Goal: Find specific page/section: Find specific page/section

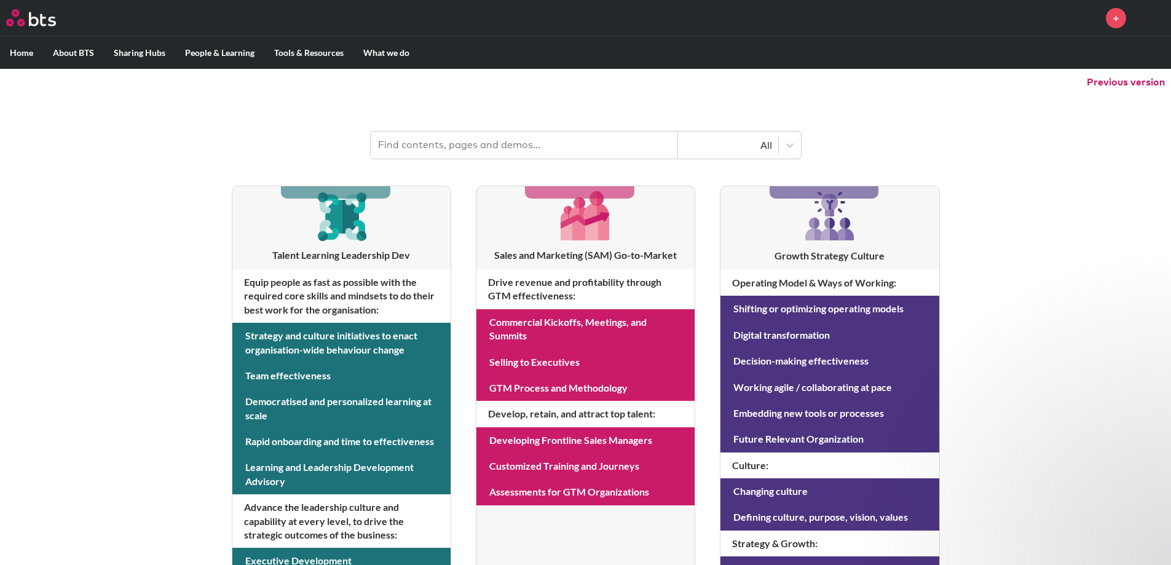
scroll to position [78, 0]
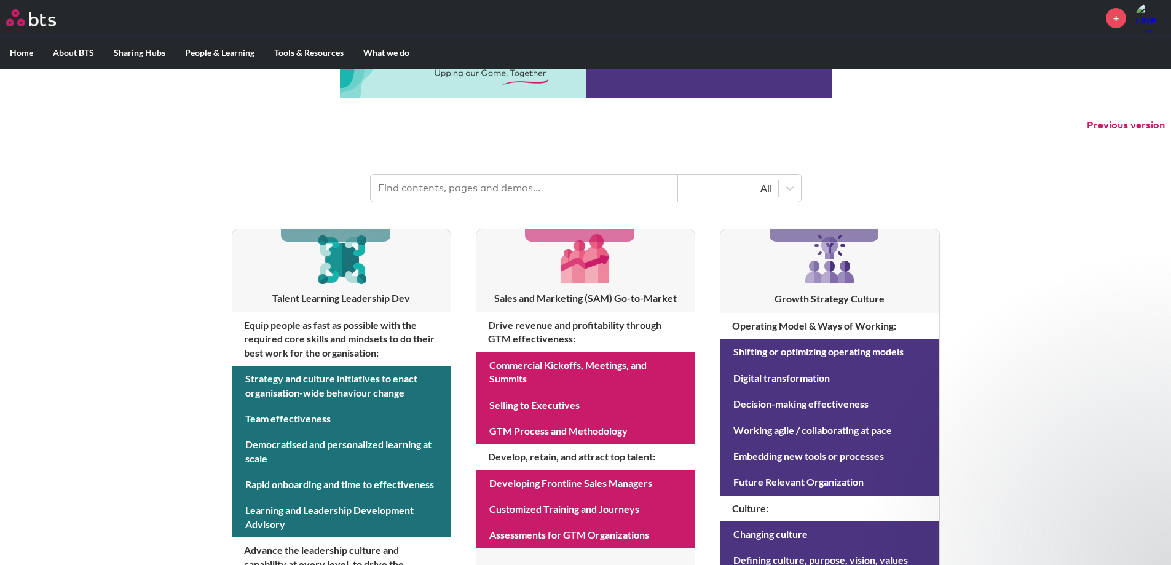
click at [453, 183] on input "text" at bounding box center [524, 188] width 307 height 27
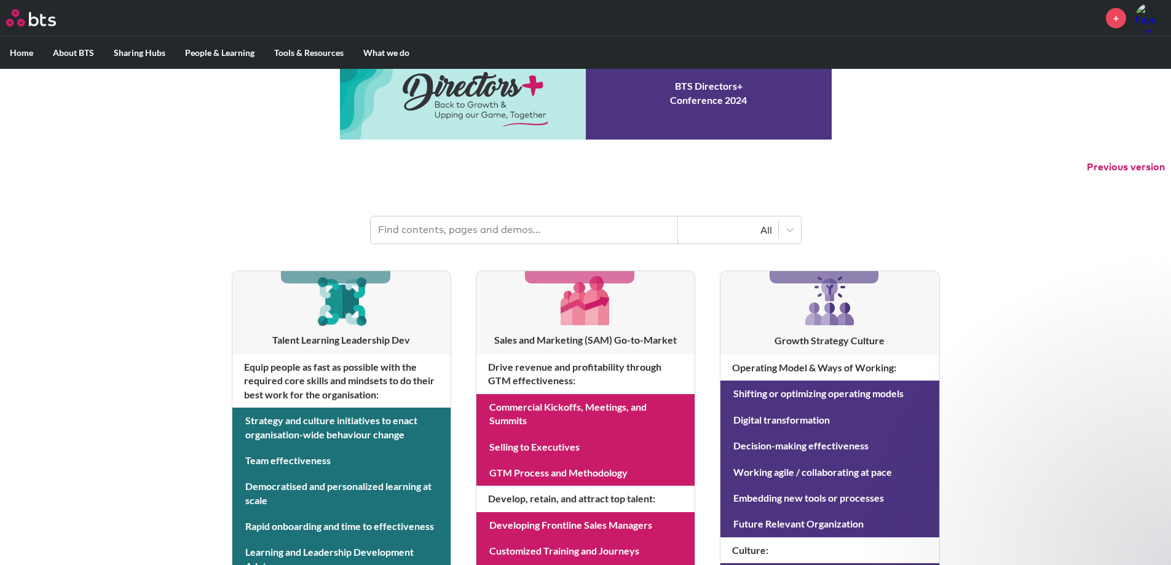
scroll to position [0, 0]
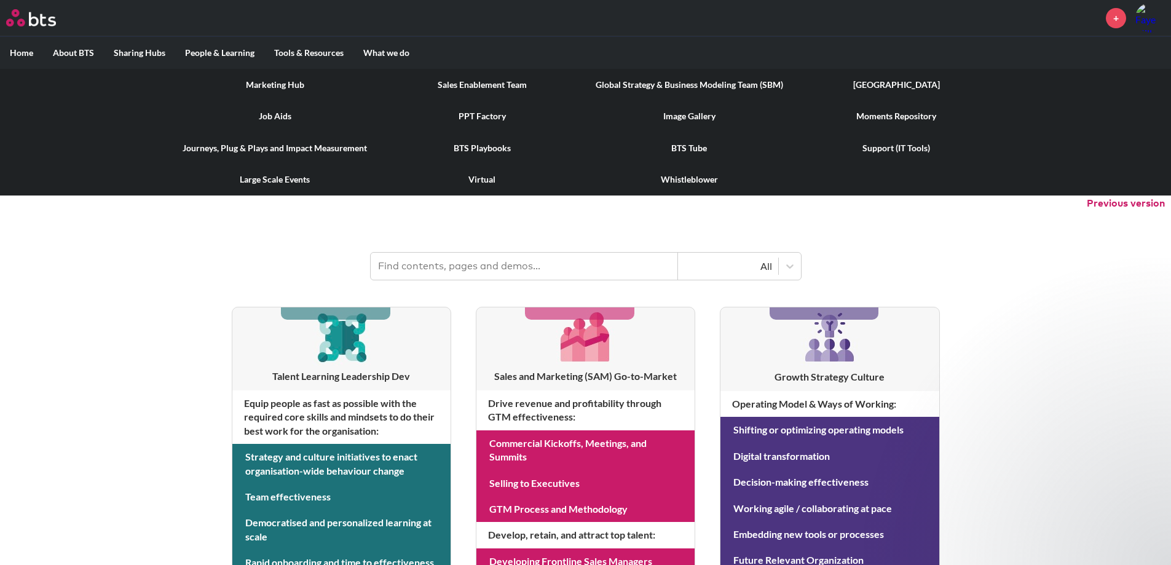
click at [265, 109] on link "Job Aids" at bounding box center [274, 116] width 207 height 32
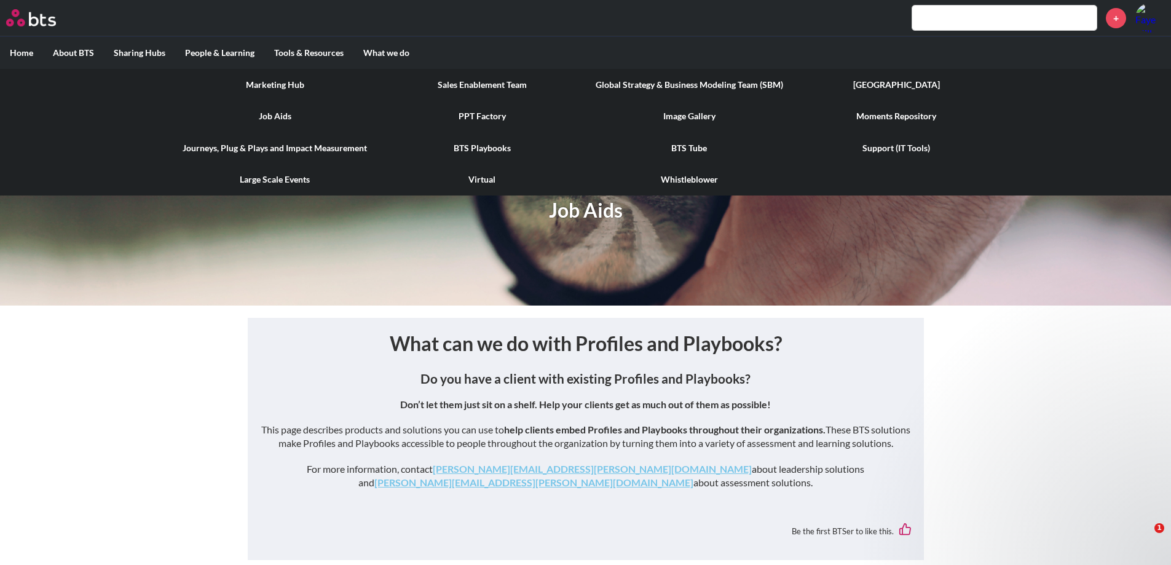
click at [270, 116] on link "Job Aids" at bounding box center [274, 116] width 207 height 32
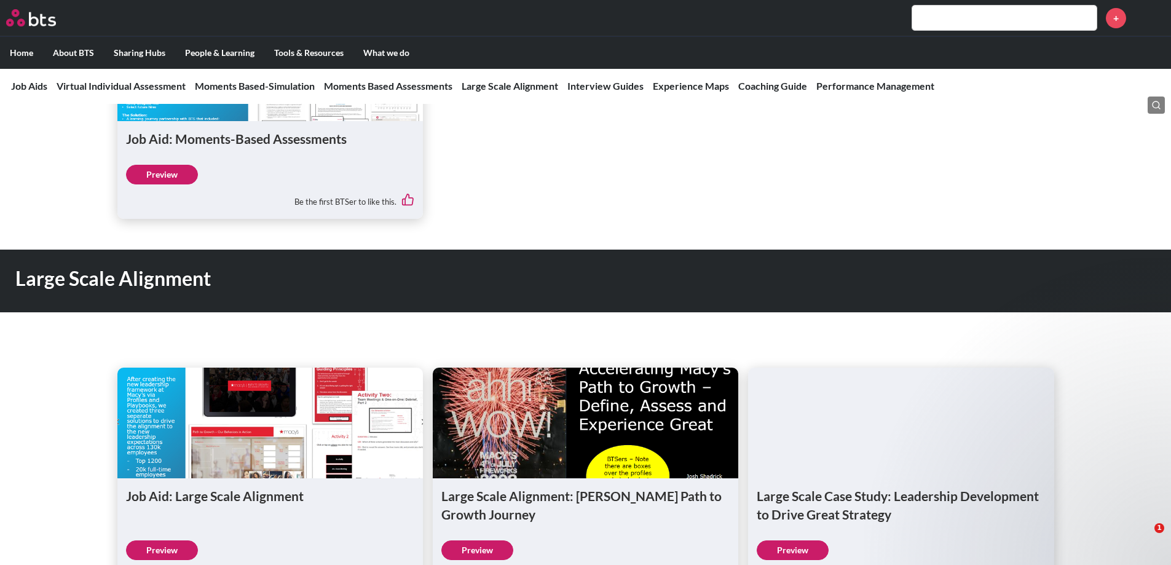
scroll to position [1518, 0]
